Goal: Task Accomplishment & Management: Manage account settings

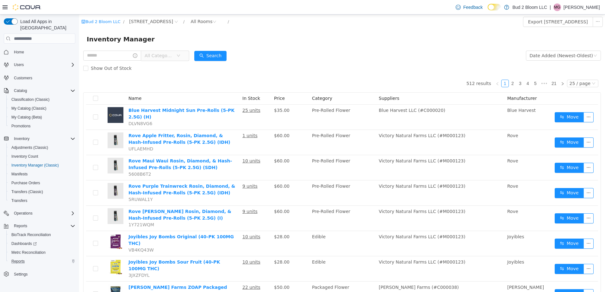
click at [30, 258] on div "Reports" at bounding box center [42, 262] width 66 height 8
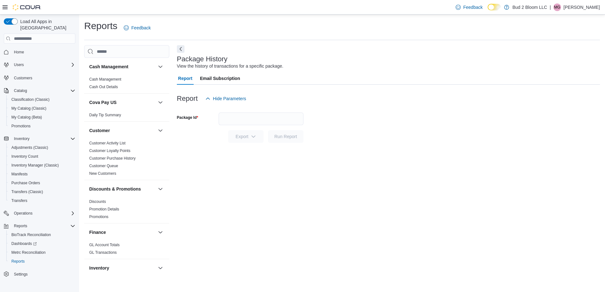
click at [26, 72] on div "Customers" at bounding box center [40, 78] width 72 height 12
click at [28, 76] on span "Customers" at bounding box center [23, 78] width 18 height 5
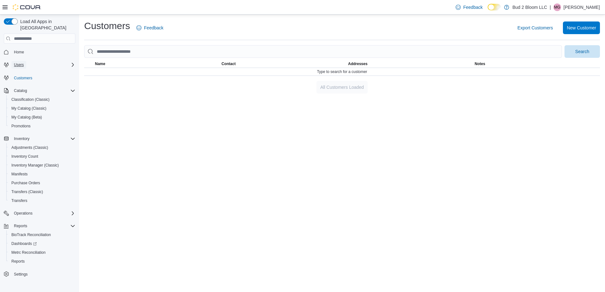
click at [24, 61] on button "Users" at bounding box center [18, 65] width 15 height 8
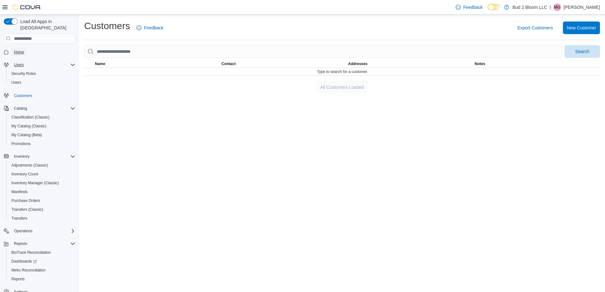
click at [15, 48] on span "Home" at bounding box center [19, 52] width 10 height 8
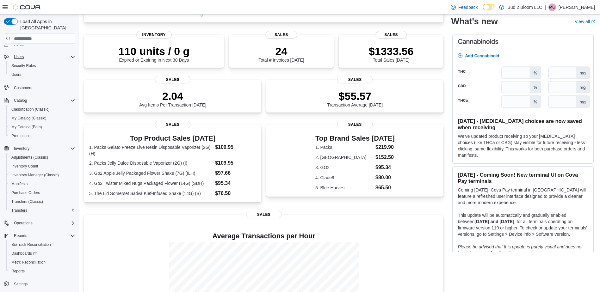
scroll to position [95, 0]
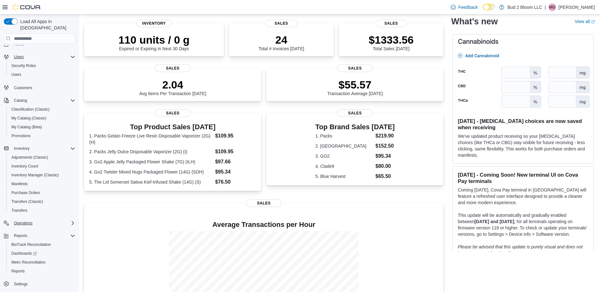
click at [72, 221] on icon "Complex example" at bounding box center [72, 223] width 5 height 5
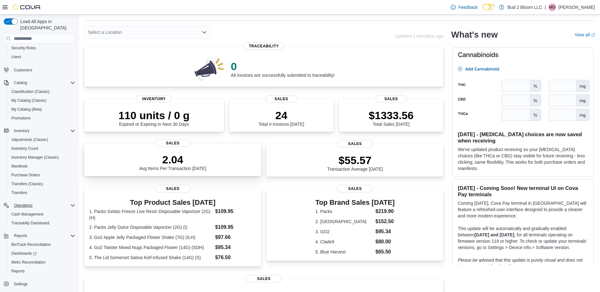
scroll to position [0, 0]
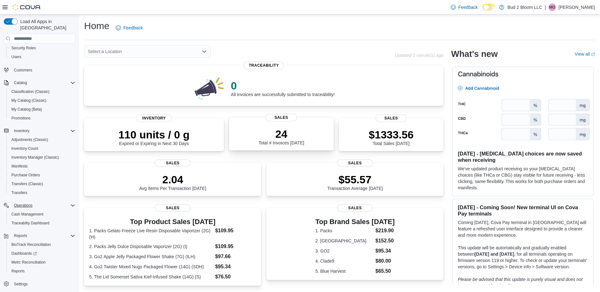
click at [267, 137] on p "24" at bounding box center [282, 134] width 46 height 13
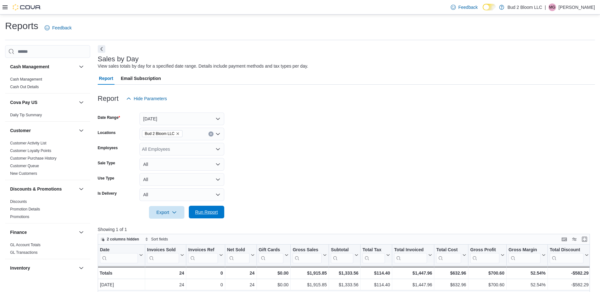
click at [213, 212] on span "Run Report" at bounding box center [206, 212] width 23 height 6
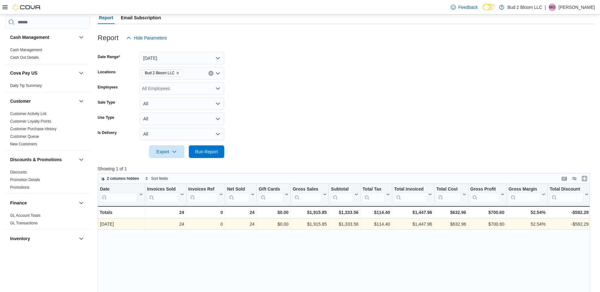
scroll to position [63, 0]
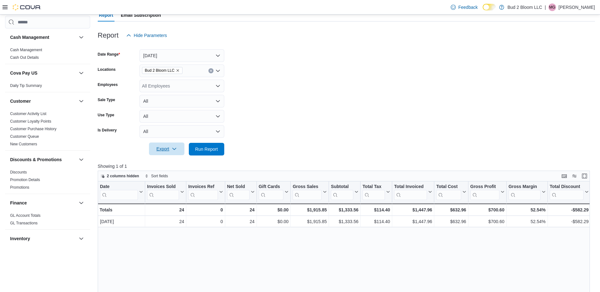
click at [172, 150] on icon "button" at bounding box center [174, 149] width 5 height 5
click at [287, 150] on form "Date Range Today Locations Bud 2 Bloom LLC Employees All Employees Sale Type Al…" at bounding box center [346, 99] width 497 height 114
click at [29, 8] on img at bounding box center [27, 7] width 28 height 6
click at [7, 6] on icon at bounding box center [5, 7] width 5 height 4
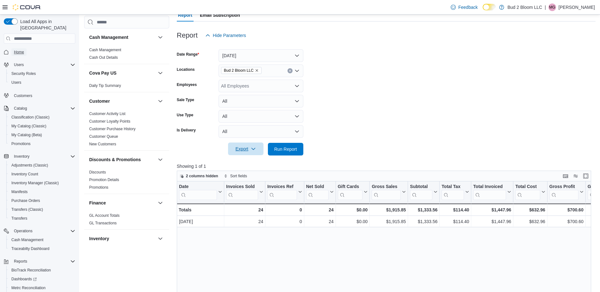
click at [19, 50] on span "Home" at bounding box center [19, 52] width 10 height 8
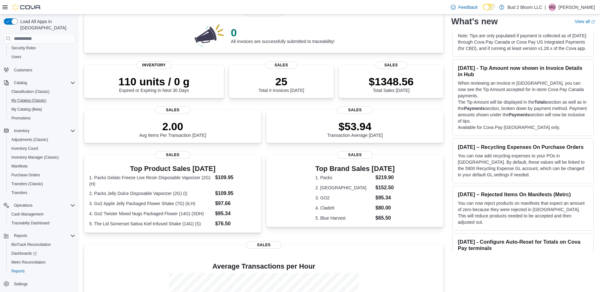
scroll to position [63, 0]
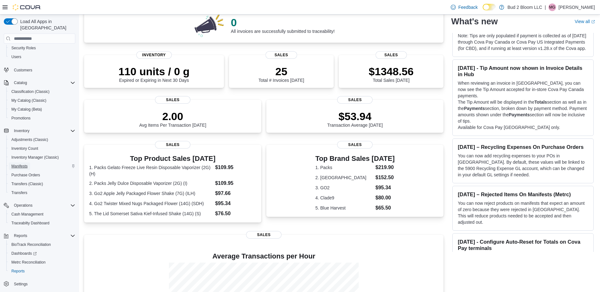
click at [16, 164] on span "Manifests" at bounding box center [19, 166] width 16 height 5
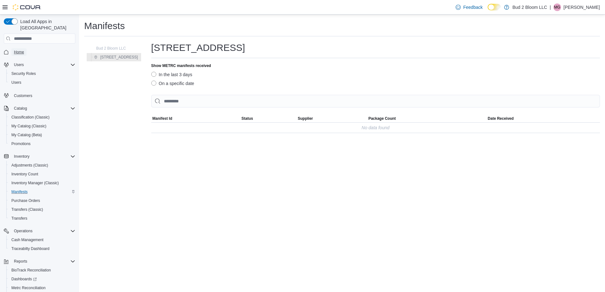
click at [19, 50] on span "Home" at bounding box center [19, 52] width 10 height 5
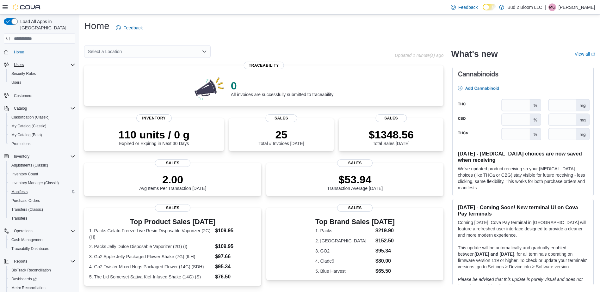
click at [52, 61] on div "Users" at bounding box center [43, 65] width 64 height 8
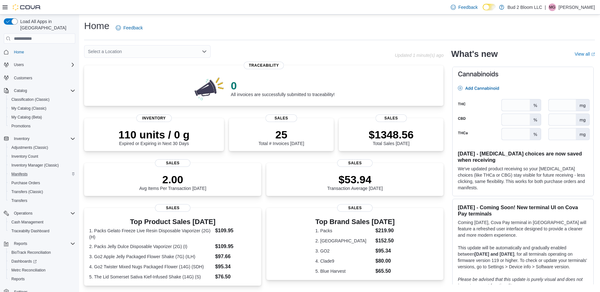
click at [42, 75] on span "Customers" at bounding box center [43, 78] width 64 height 8
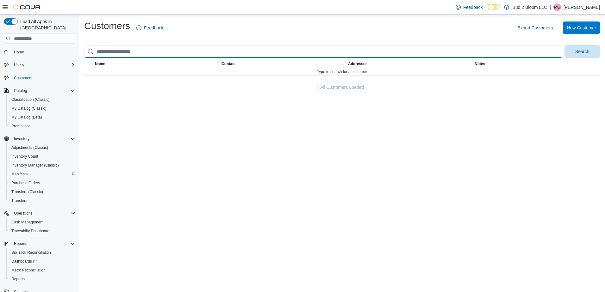
click at [386, 47] on input "search" at bounding box center [323, 51] width 478 height 13
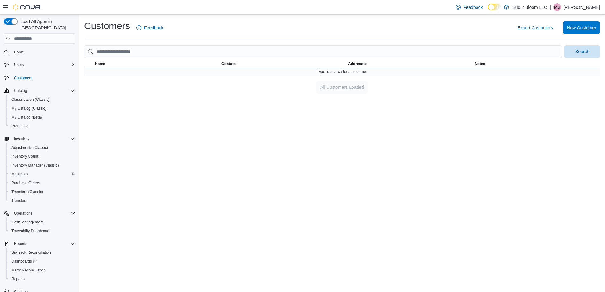
click at [410, 72] on div "Type to search for a customer" at bounding box center [342, 72] width 516 height 8
click at [349, 71] on span "Type to search for a customer" at bounding box center [342, 71] width 50 height 5
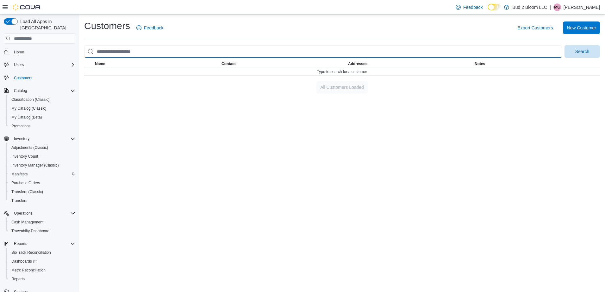
click at [263, 52] on input "search" at bounding box center [323, 51] width 478 height 13
type input "****"
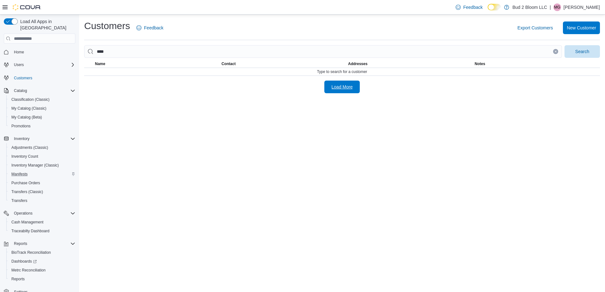
click at [352, 87] on span "Load More" at bounding box center [342, 87] width 21 height 6
click at [555, 50] on icon "Clear input" at bounding box center [555, 51] width 3 height 3
click at [25, 48] on link "Home" at bounding box center [18, 52] width 15 height 8
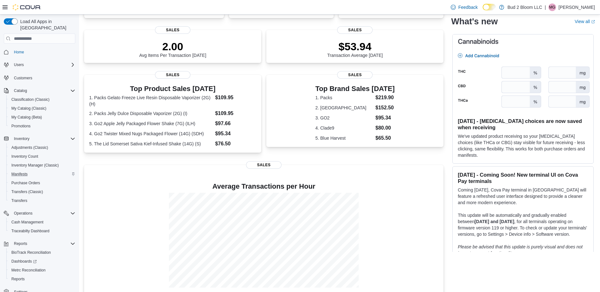
scroll to position [143, 0]
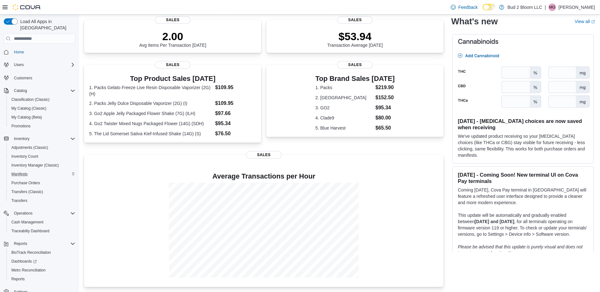
click at [33, 7] on img at bounding box center [27, 7] width 28 height 6
click at [12, 9] on div at bounding box center [22, 7] width 39 height 6
click at [19, 50] on span "Home" at bounding box center [19, 52] width 10 height 8
click at [18, 50] on span "Home" at bounding box center [19, 52] width 10 height 5
click at [36, 163] on span "Inventory Manager (Classic)" at bounding box center [34, 165] width 47 height 5
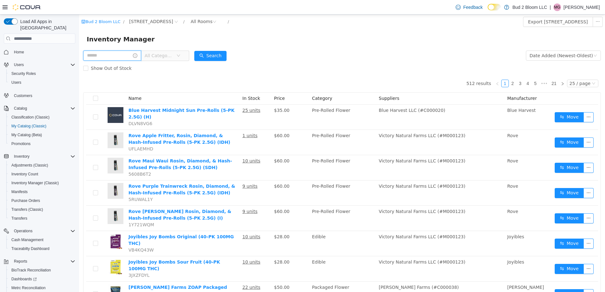
drag, startPoint x: 79, startPoint y: 15, endPoint x: 117, endPoint y: 57, distance: 56.9
click at [117, 57] on input "text" at bounding box center [112, 56] width 58 height 10
type input "**********"
click at [228, 53] on button "Search" at bounding box center [222, 56] width 32 height 10
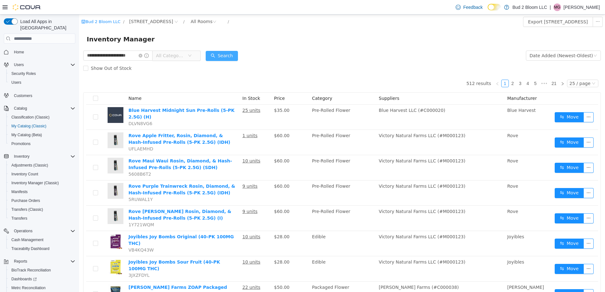
scroll to position [0, 0]
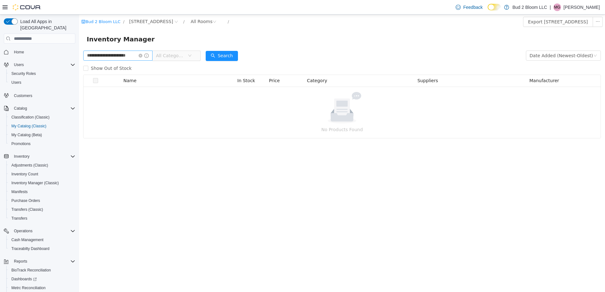
click at [140, 55] on icon "icon: close-circle" at bounding box center [141, 56] width 4 height 4
click at [117, 56] on input "text" at bounding box center [117, 56] width 69 height 10
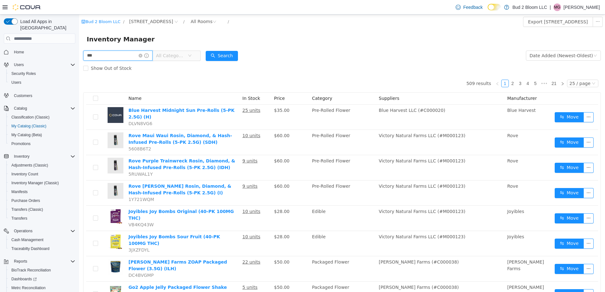
type input "***"
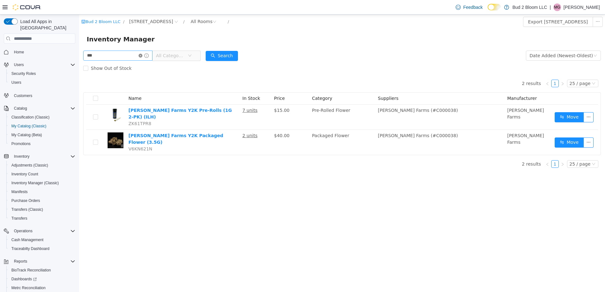
click at [140, 55] on icon "icon: close-circle" at bounding box center [141, 56] width 4 height 4
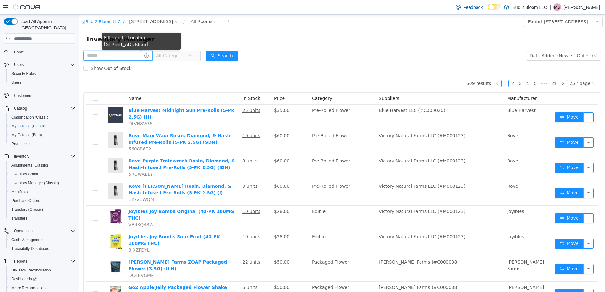
click at [118, 54] on input "text" at bounding box center [117, 56] width 69 height 10
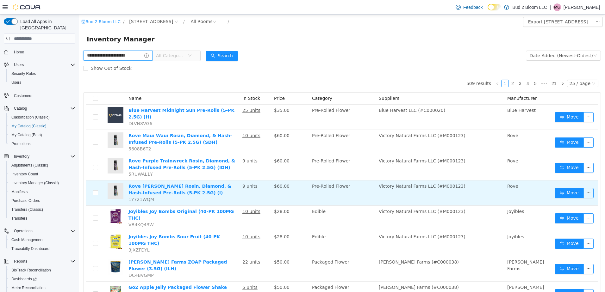
scroll to position [0, 8]
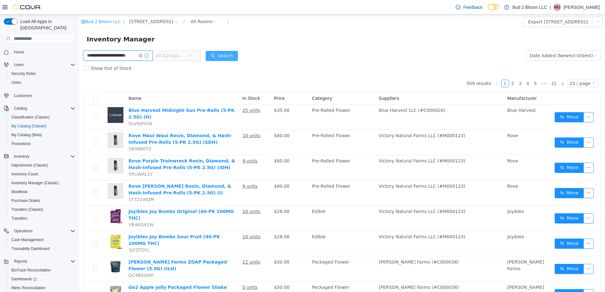
type input "**********"
click at [227, 53] on button "Search" at bounding box center [222, 56] width 32 height 10
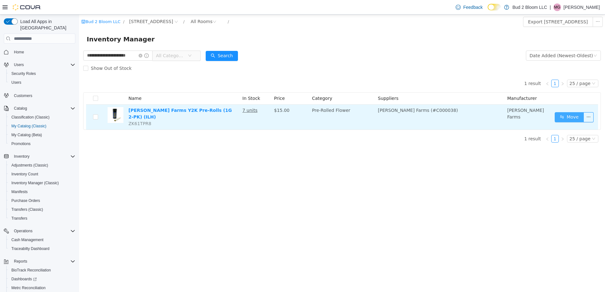
click at [571, 116] on button "Move" at bounding box center [569, 117] width 29 height 10
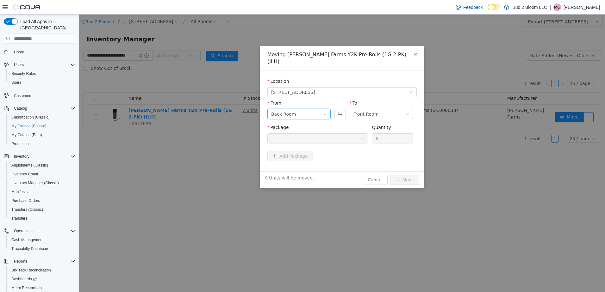
click at [322, 109] on div "Back Room" at bounding box center [297, 113] width 52 height 9
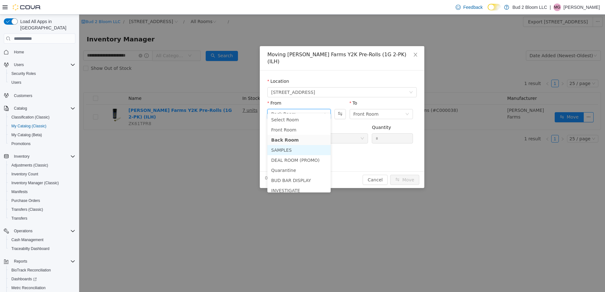
click at [306, 145] on li "SAMPLES" at bounding box center [298, 150] width 63 height 10
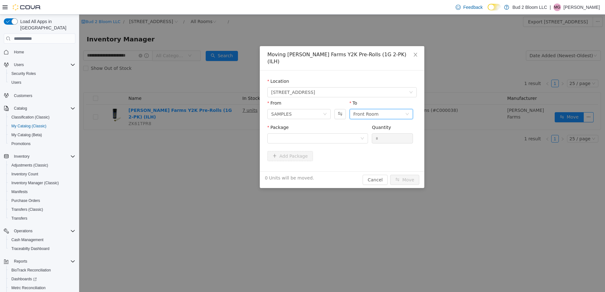
click at [382, 109] on div "Front Room" at bounding box center [379, 113] width 52 height 9
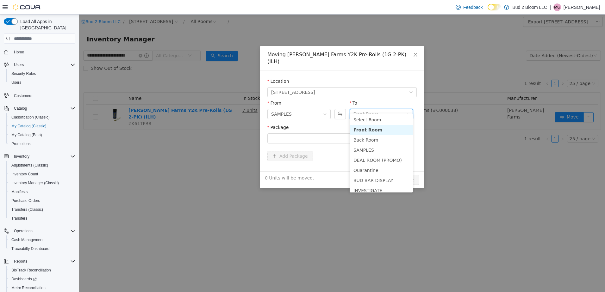
click at [397, 130] on li "Front Room" at bounding box center [381, 130] width 63 height 10
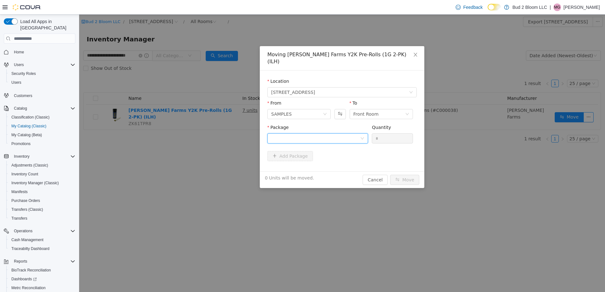
click at [343, 134] on div at bounding box center [315, 138] width 89 height 9
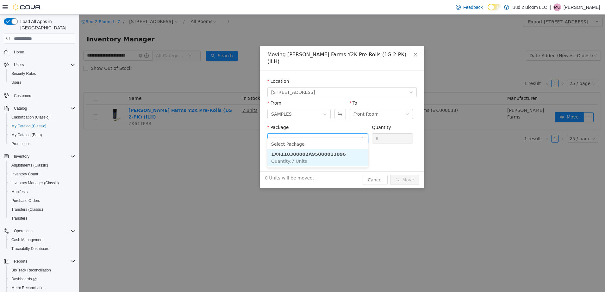
click at [346, 153] on li "1A4110300002A95000013096 Quantity : 7 Units" at bounding box center [317, 157] width 101 height 17
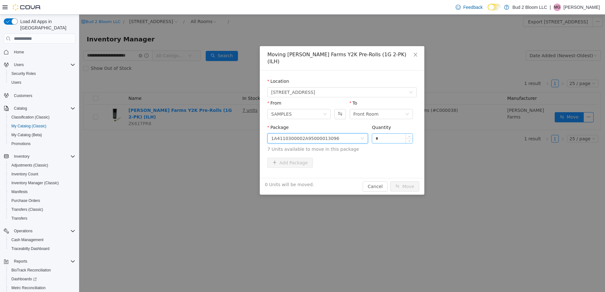
click at [383, 134] on input "*" at bounding box center [392, 138] width 41 height 9
type input "*"
click at [409, 182] on button "Move" at bounding box center [404, 187] width 29 height 10
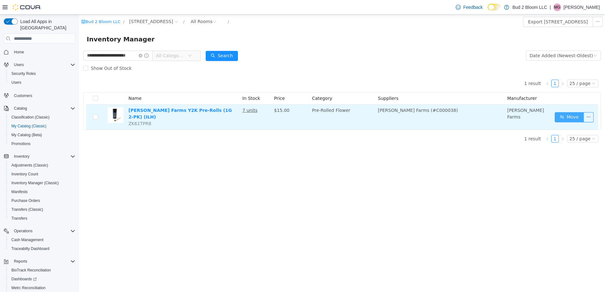
click at [565, 116] on button "Move" at bounding box center [569, 117] width 29 height 10
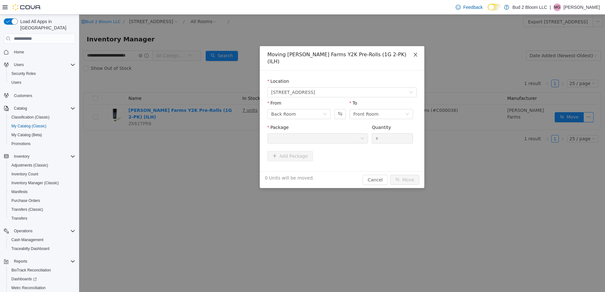
click at [416, 54] on icon "icon: close" at bounding box center [415, 54] width 5 height 5
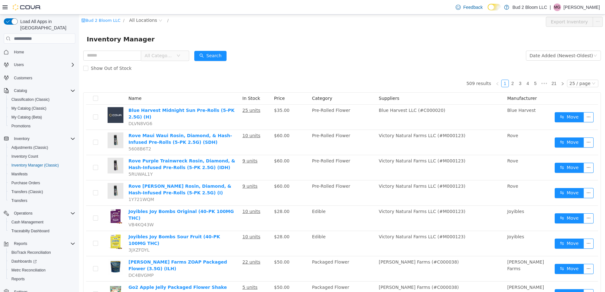
click at [575, 7] on p "[PERSON_NAME]" at bounding box center [582, 7] width 36 height 8
click at [549, 59] on button "Sign Out" at bounding box center [568, 62] width 58 height 10
